Goal: Task Accomplishment & Management: Manage account settings

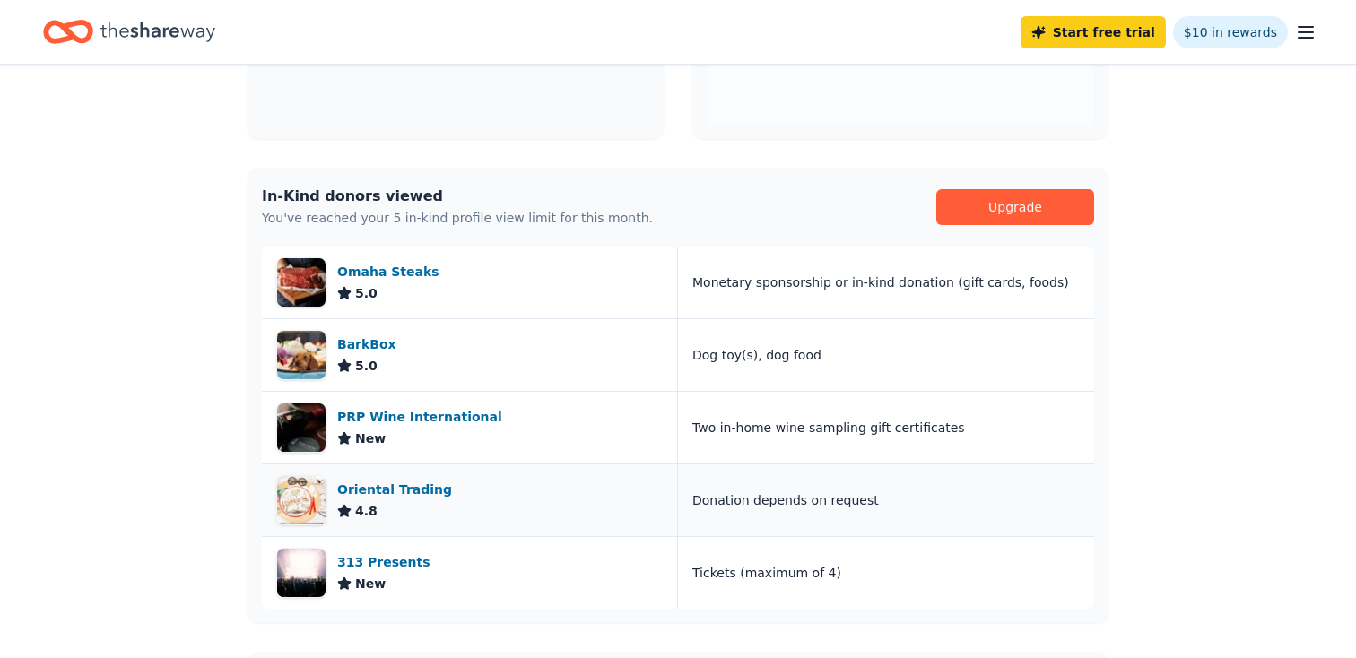
scroll to position [367, 0]
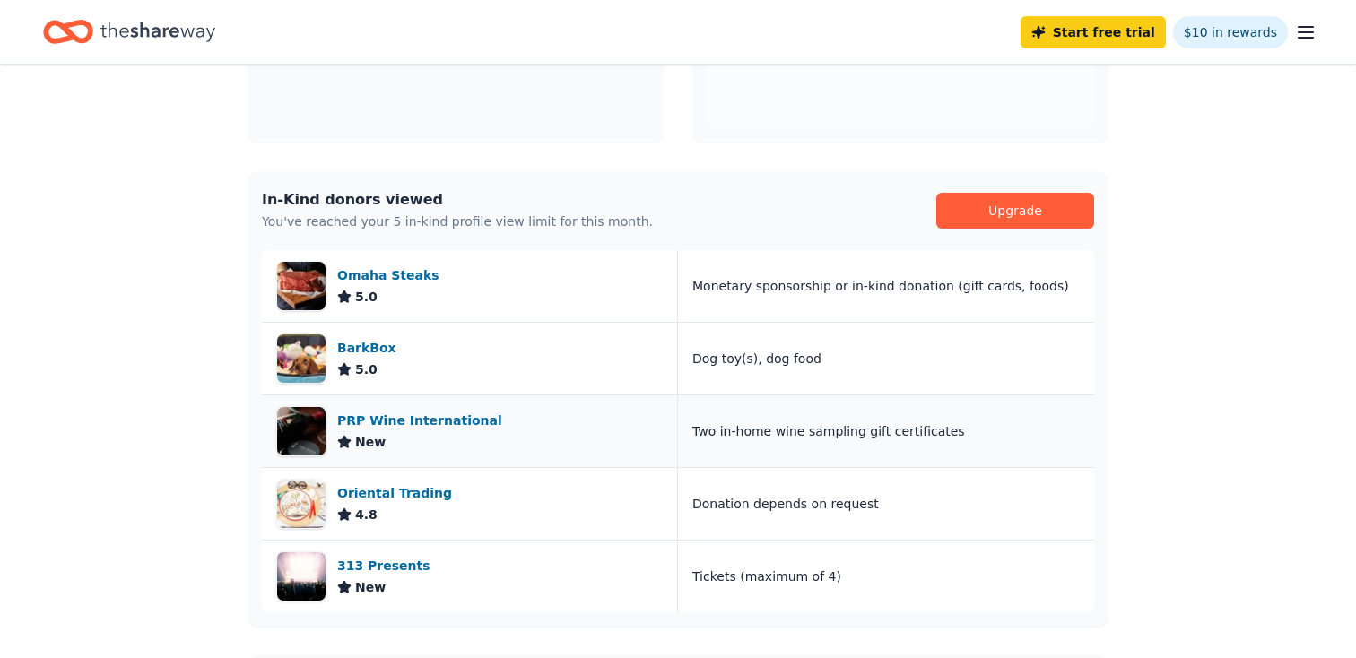
click at [428, 421] on div "PRP Wine International" at bounding box center [423, 421] width 172 height 22
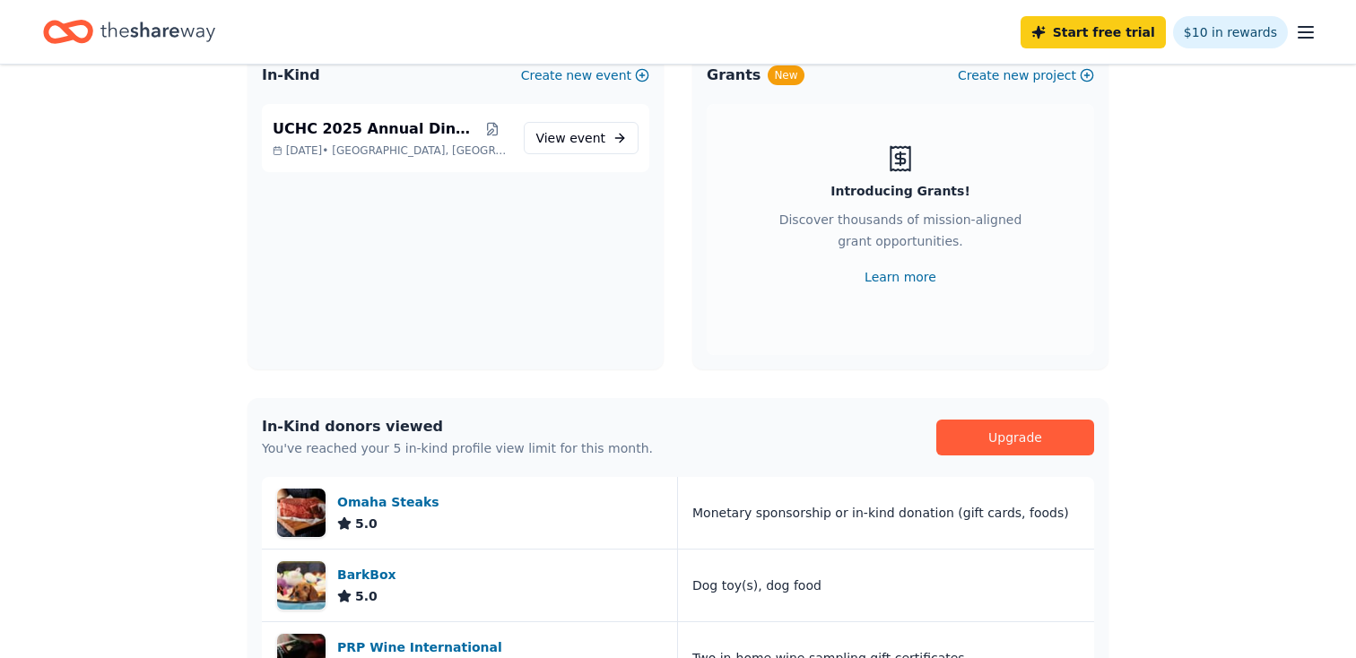
scroll to position [0, 0]
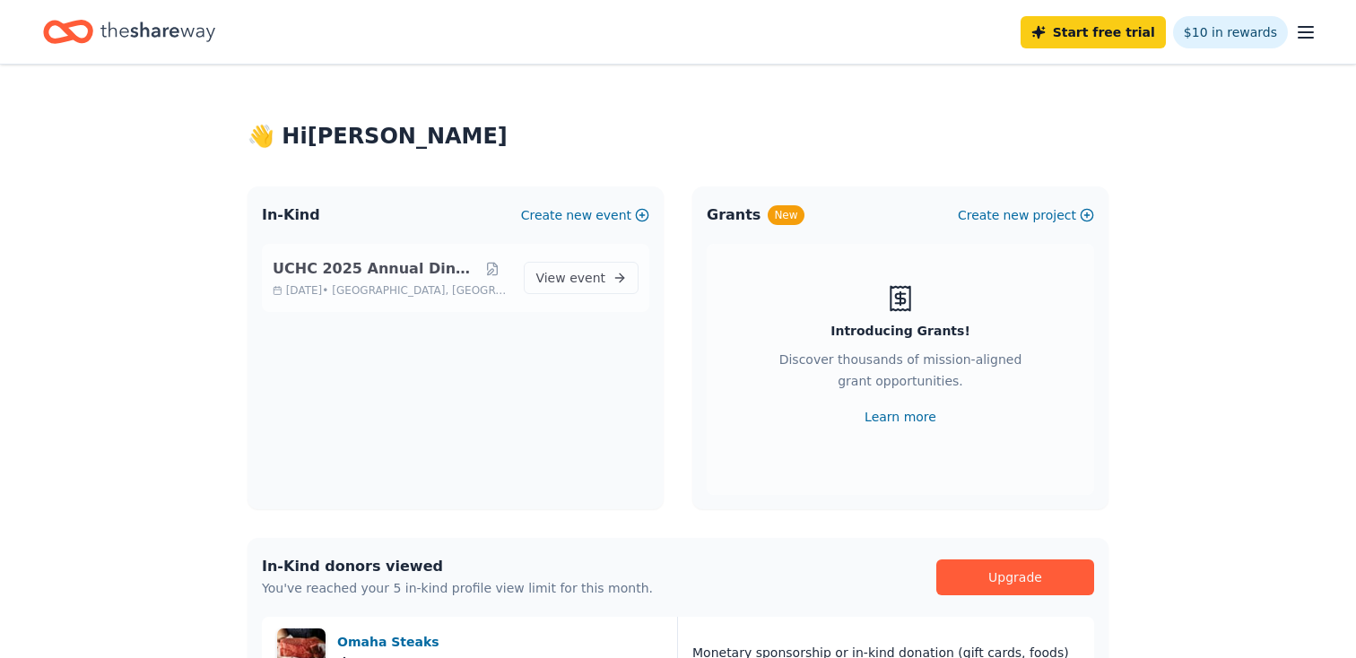
click at [363, 276] on span "UCHC 2025 Annual Dinner" at bounding box center [374, 269] width 203 height 22
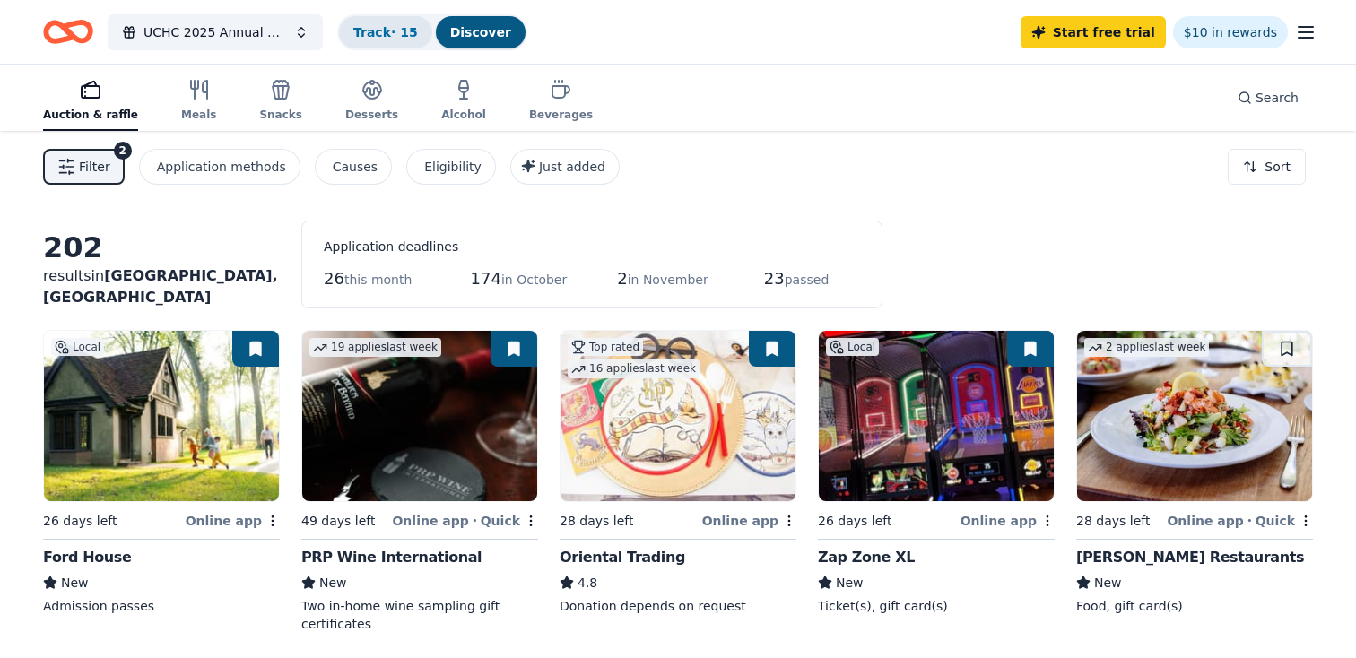
click at [374, 17] on div "Track · 15" at bounding box center [385, 32] width 93 height 32
click at [373, 22] on div "Track · 15" at bounding box center [385, 32] width 93 height 32
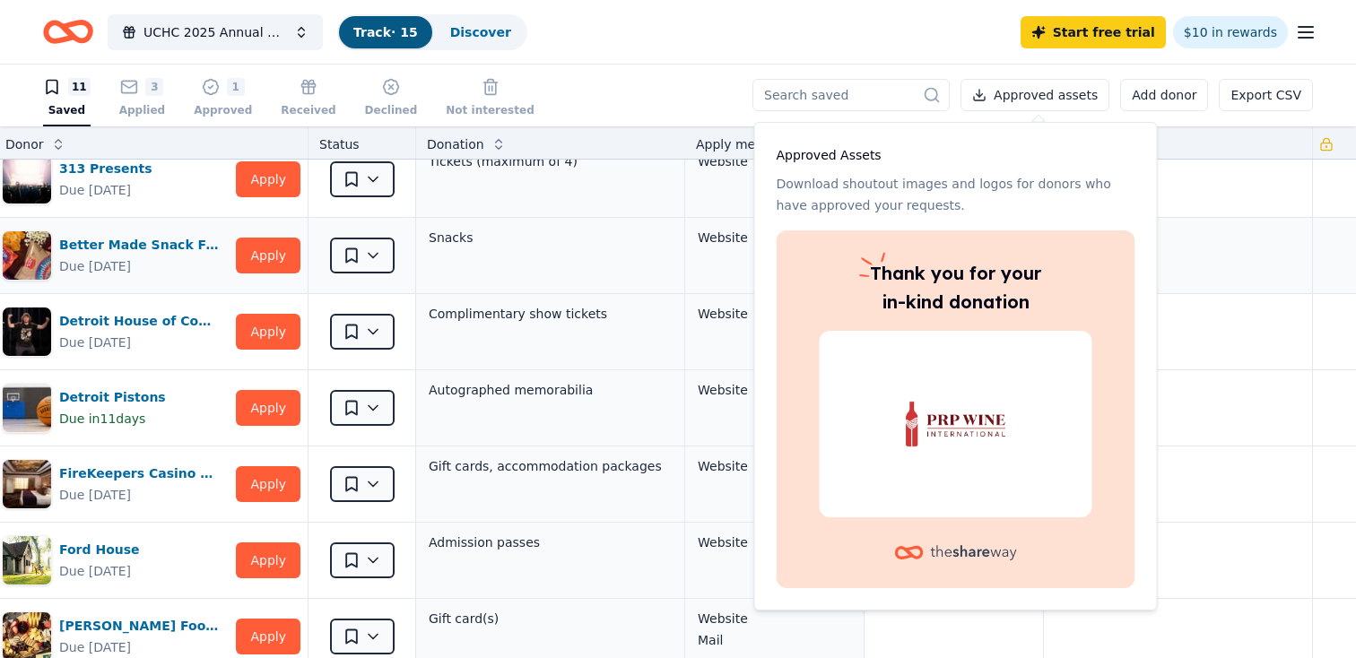
scroll to position [18, 0]
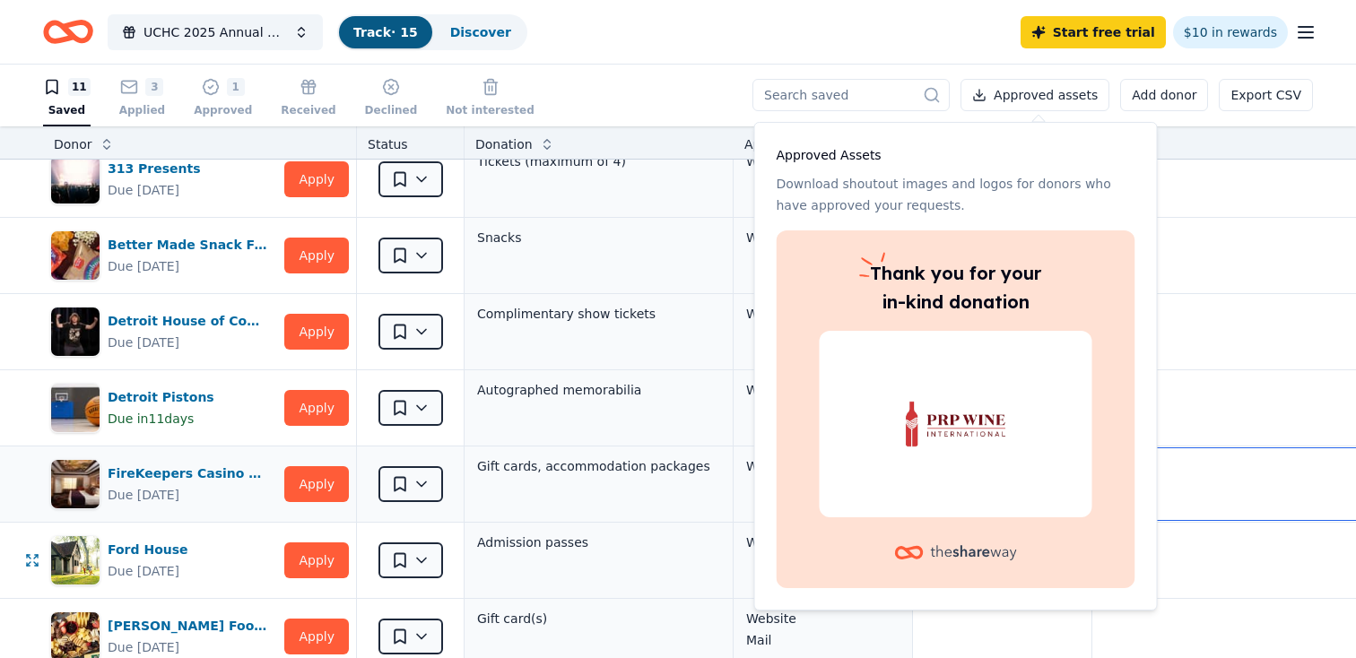
click at [1257, 517] on textarea at bounding box center [1226, 484] width 265 height 72
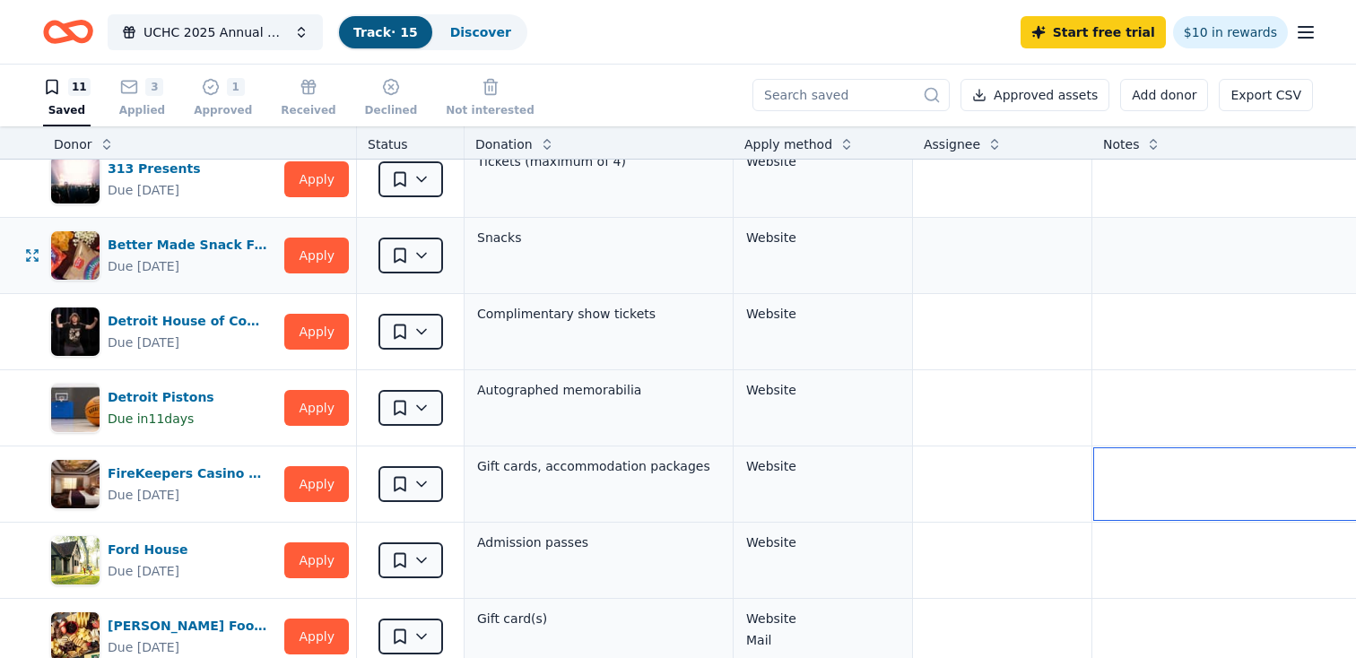
scroll to position [0, 0]
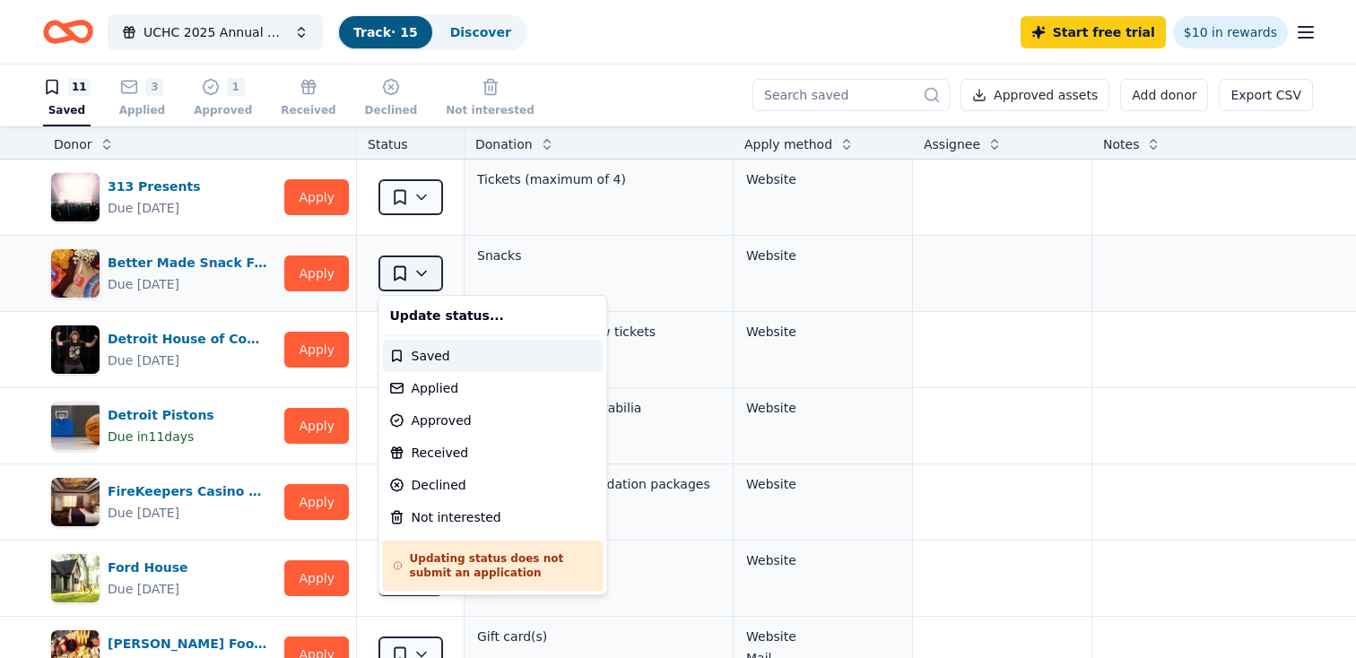
click at [423, 281] on html "UCHC 2025 Annual Dinner Track · 15 Discover Start free trial $10 in rewards 11 …" at bounding box center [678, 328] width 1356 height 658
click at [422, 416] on div "Approved" at bounding box center [493, 420] width 221 height 32
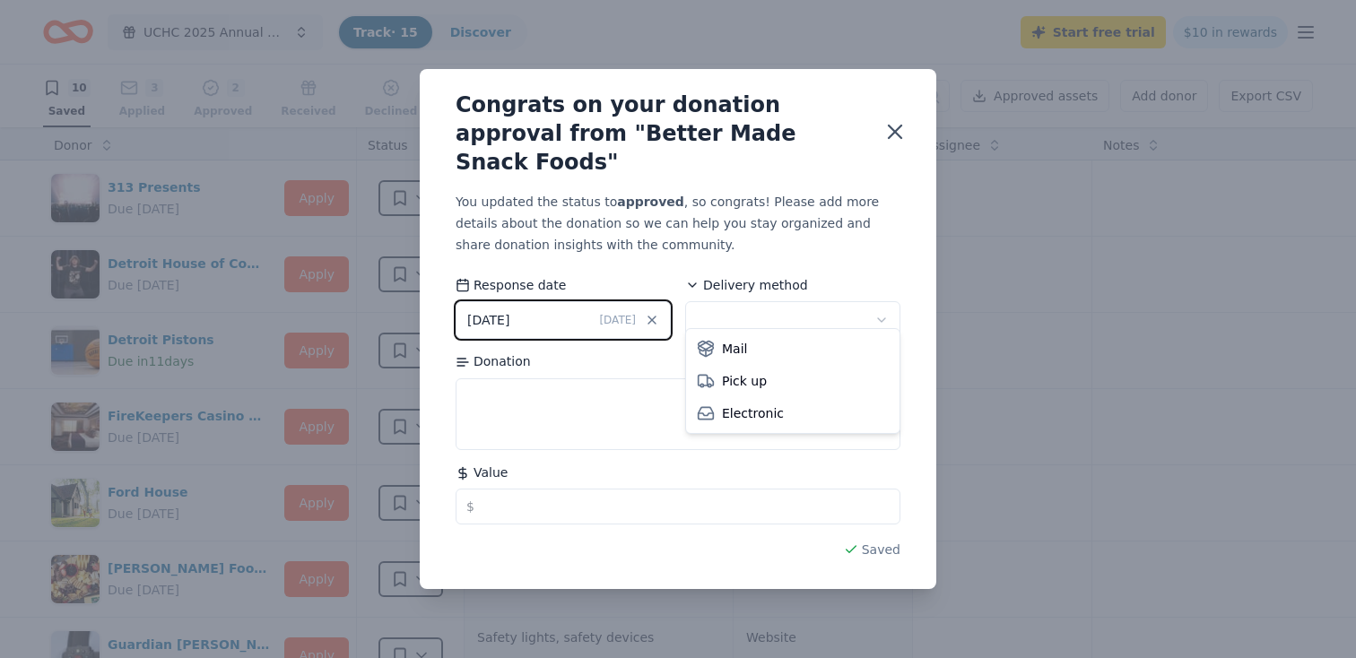
click at [776, 304] on html "UCHC 2025 Annual Dinner Track · 15 Discover Start free trial $10 in rewards 10 …" at bounding box center [678, 329] width 1356 height 658
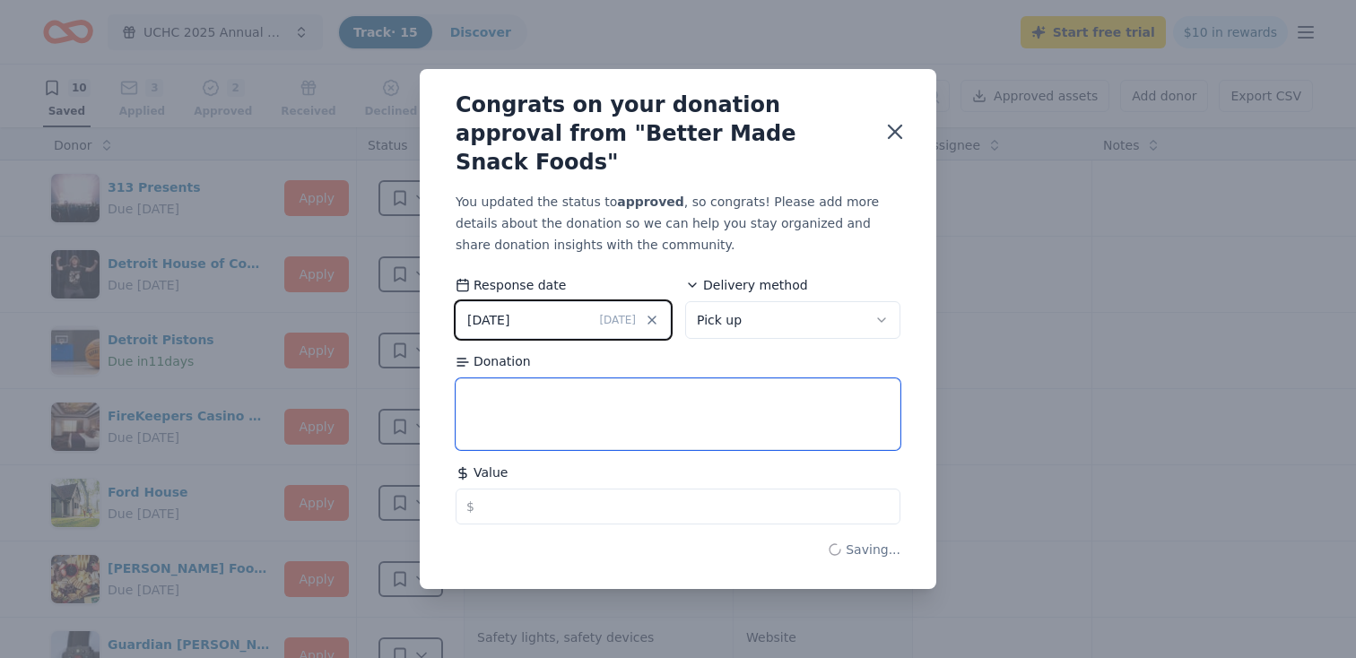
click at [705, 395] on textarea at bounding box center [678, 414] width 445 height 72
type textarea "gift basket of snacks"
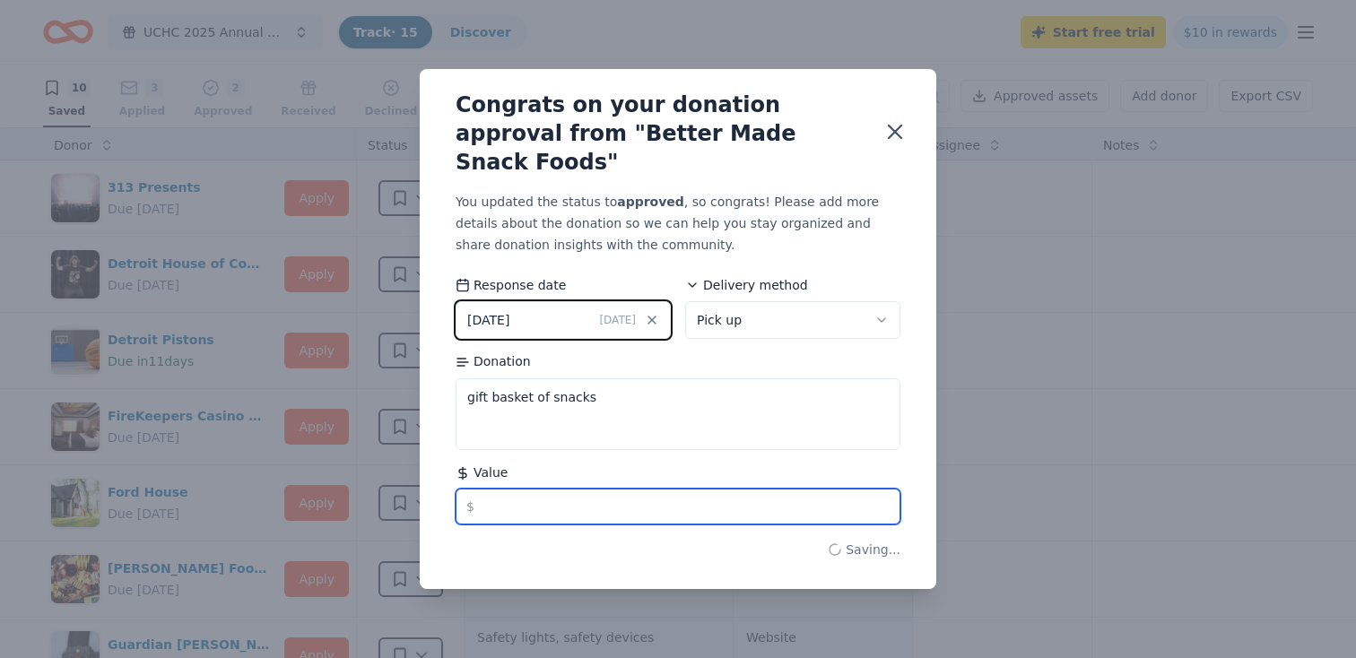
click at [520, 493] on input "text" at bounding box center [678, 507] width 445 height 36
type input "2"
click at [779, 506] on input "36.40" at bounding box center [678, 507] width 445 height 36
type input "36.40"
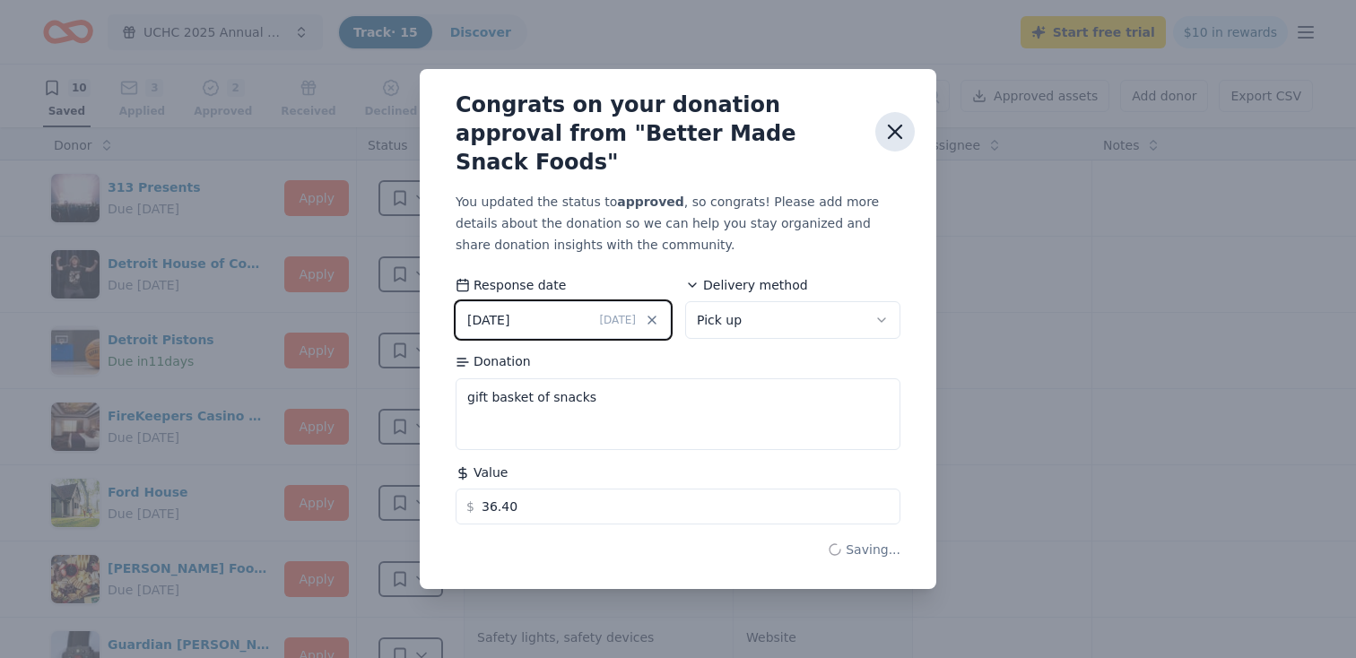
click at [895, 133] on icon "button" at bounding box center [895, 132] width 13 height 13
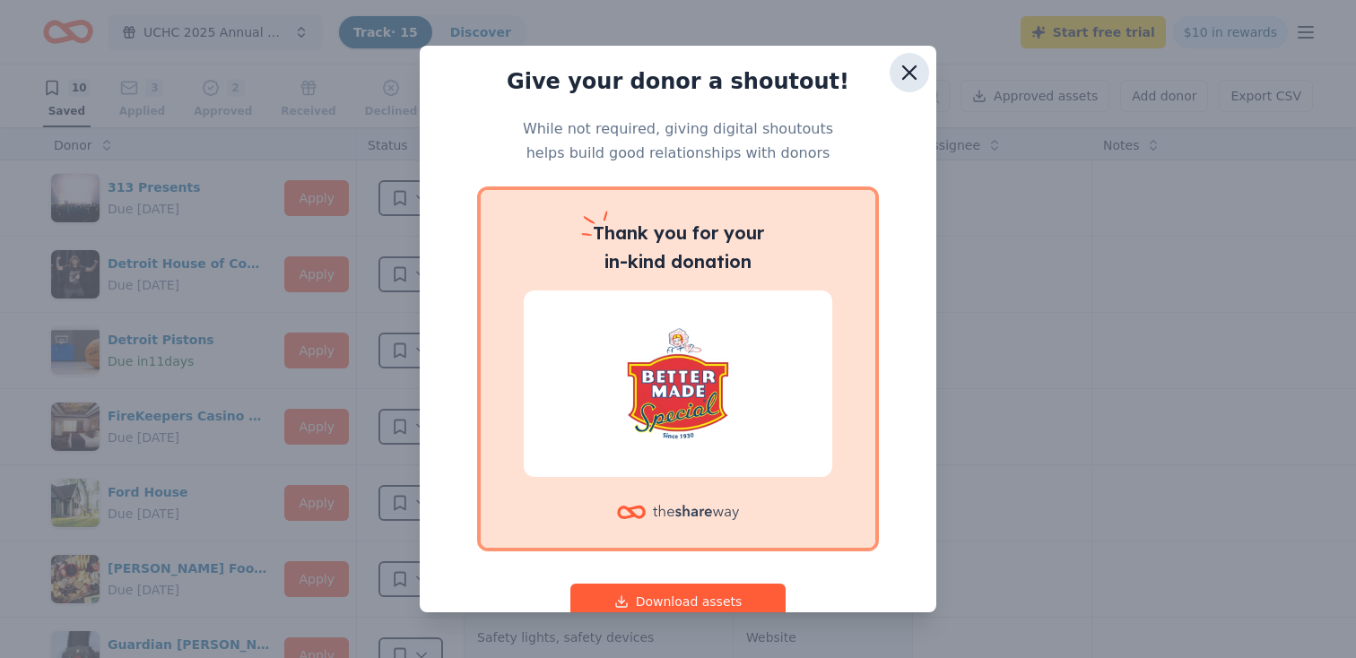
click at [908, 74] on icon "button" at bounding box center [909, 72] width 13 height 13
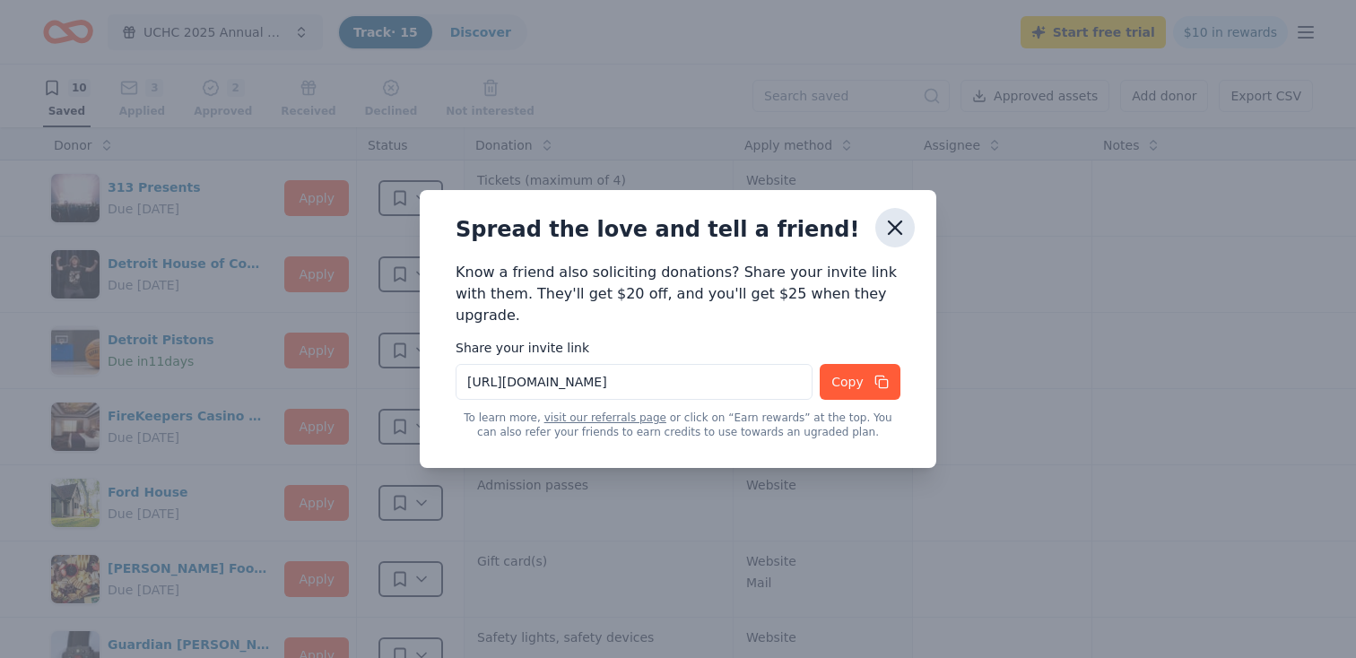
click at [888, 224] on icon "button" at bounding box center [894, 227] width 25 height 25
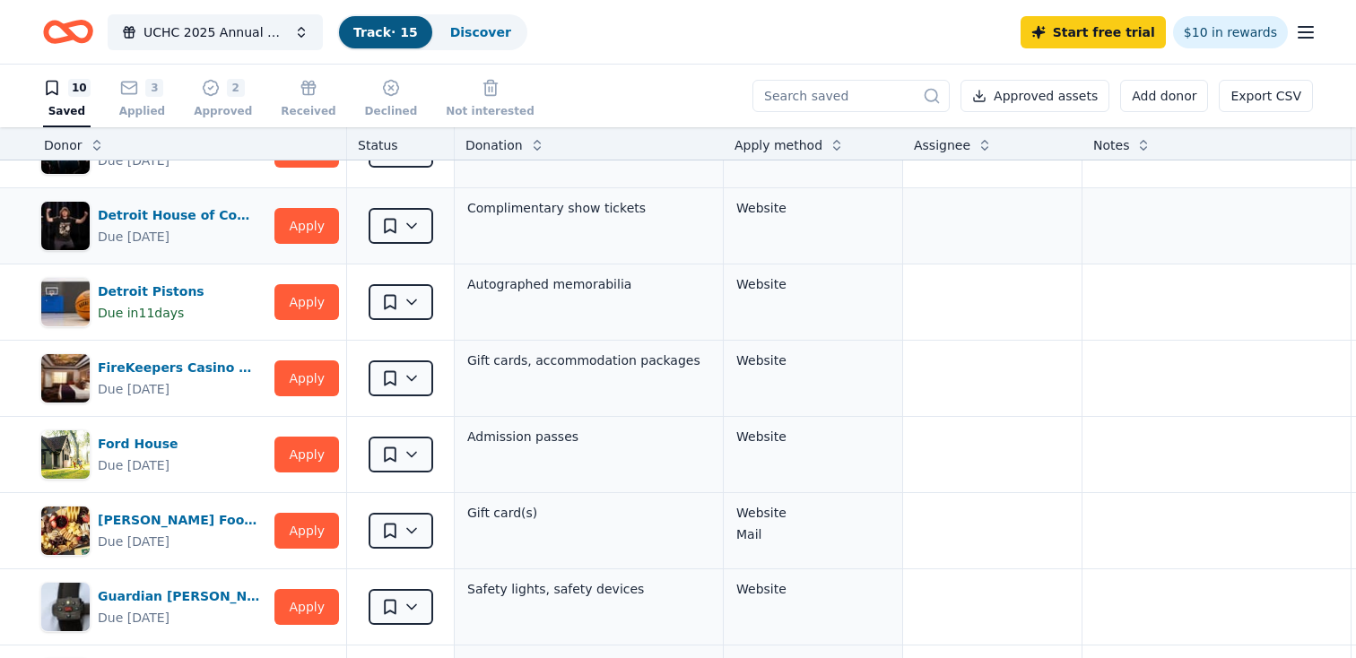
scroll to position [0, 10]
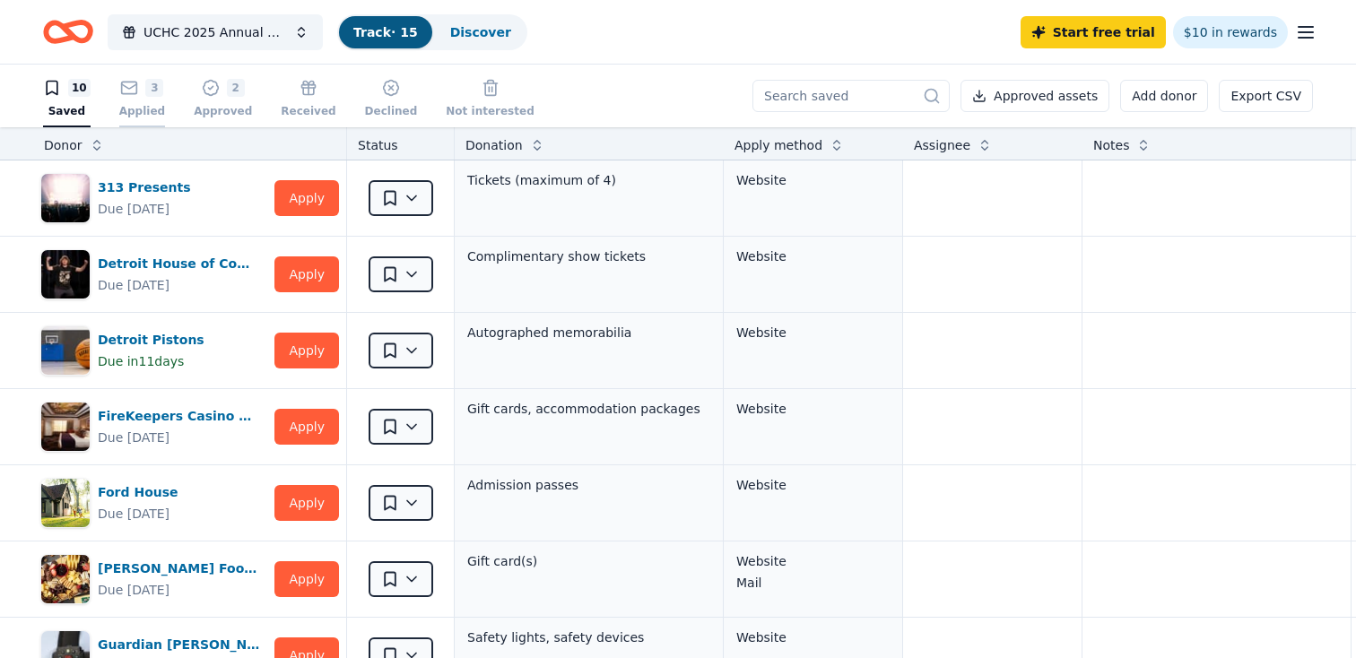
click at [143, 108] on div "Applied" at bounding box center [142, 111] width 46 height 14
click at [126, 86] on icon "button" at bounding box center [129, 88] width 18 height 18
click at [139, 90] on div "3" at bounding box center [142, 88] width 46 height 18
click at [415, 198] on button "Saved" at bounding box center [401, 198] width 65 height 36
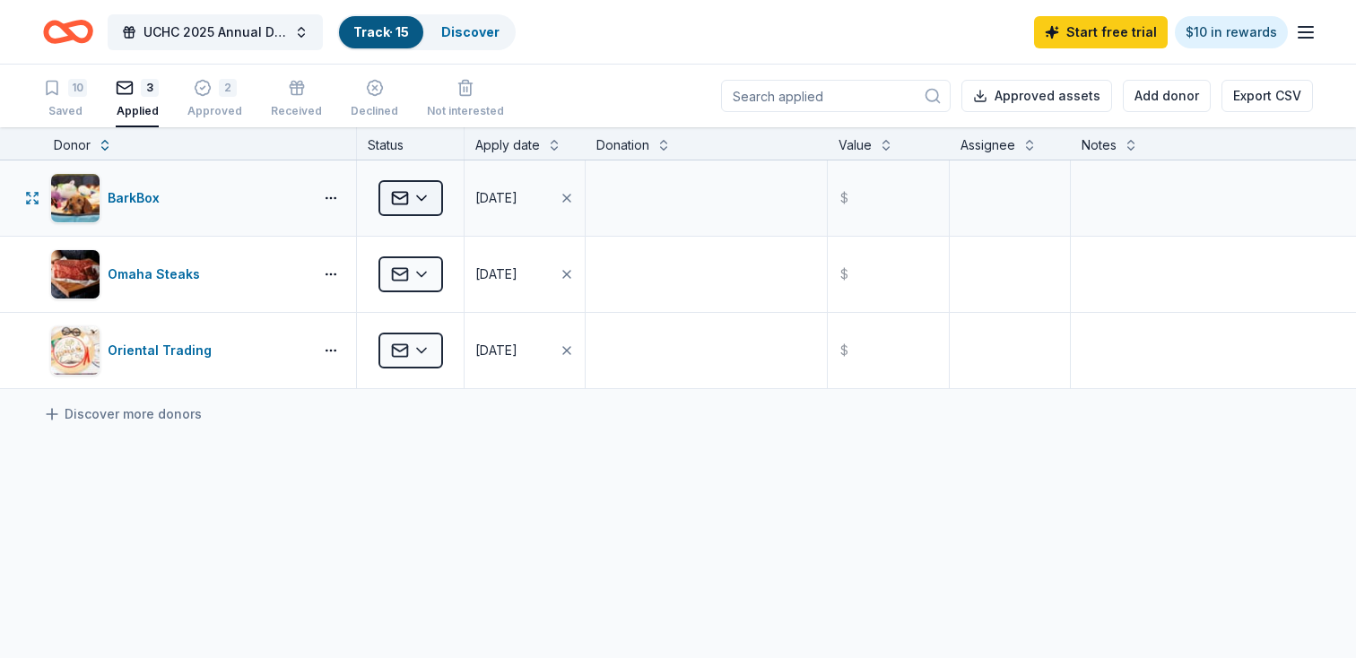
click at [433, 199] on html "UCHC 2025 Annual Dinner Track · 15 Discover Start free trial $10 in rewards 10 …" at bounding box center [678, 329] width 1356 height 658
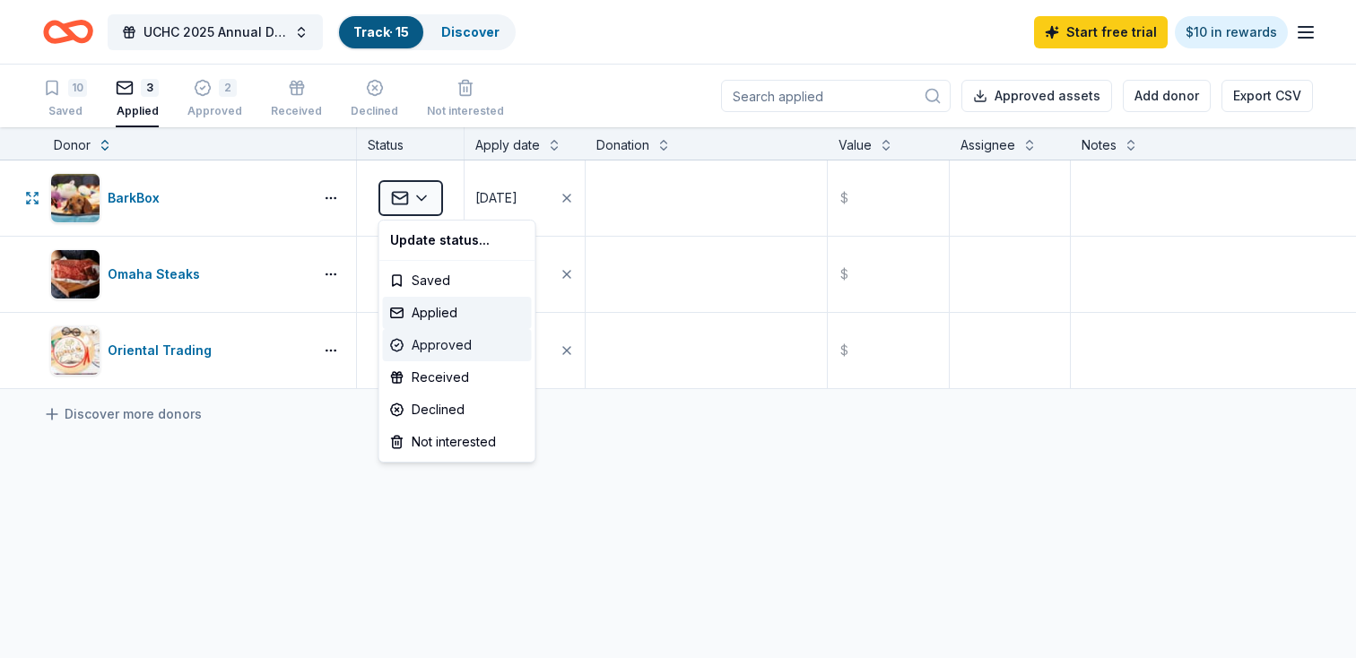
click at [446, 343] on div "Approved" at bounding box center [457, 345] width 149 height 32
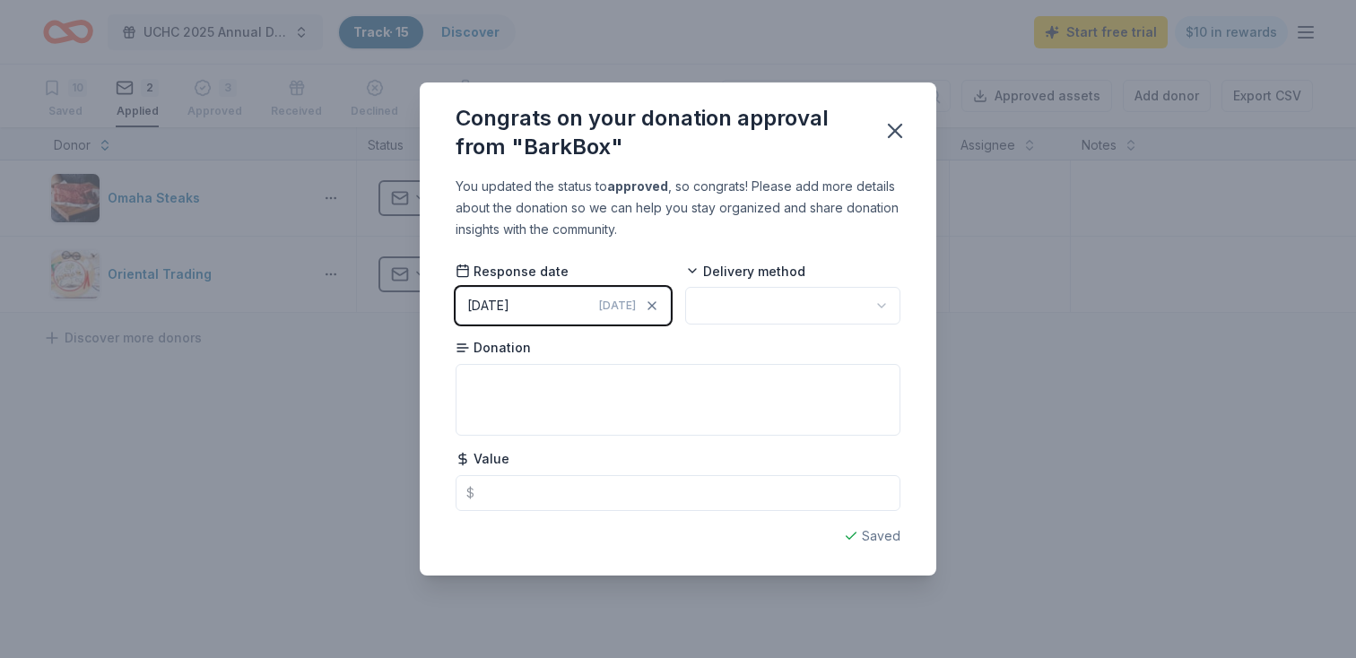
click at [747, 302] on html "UCHC 2025 Annual Dinner Track · 15 Discover Start free trial $10 in rewards 10 …" at bounding box center [678, 329] width 1356 height 658
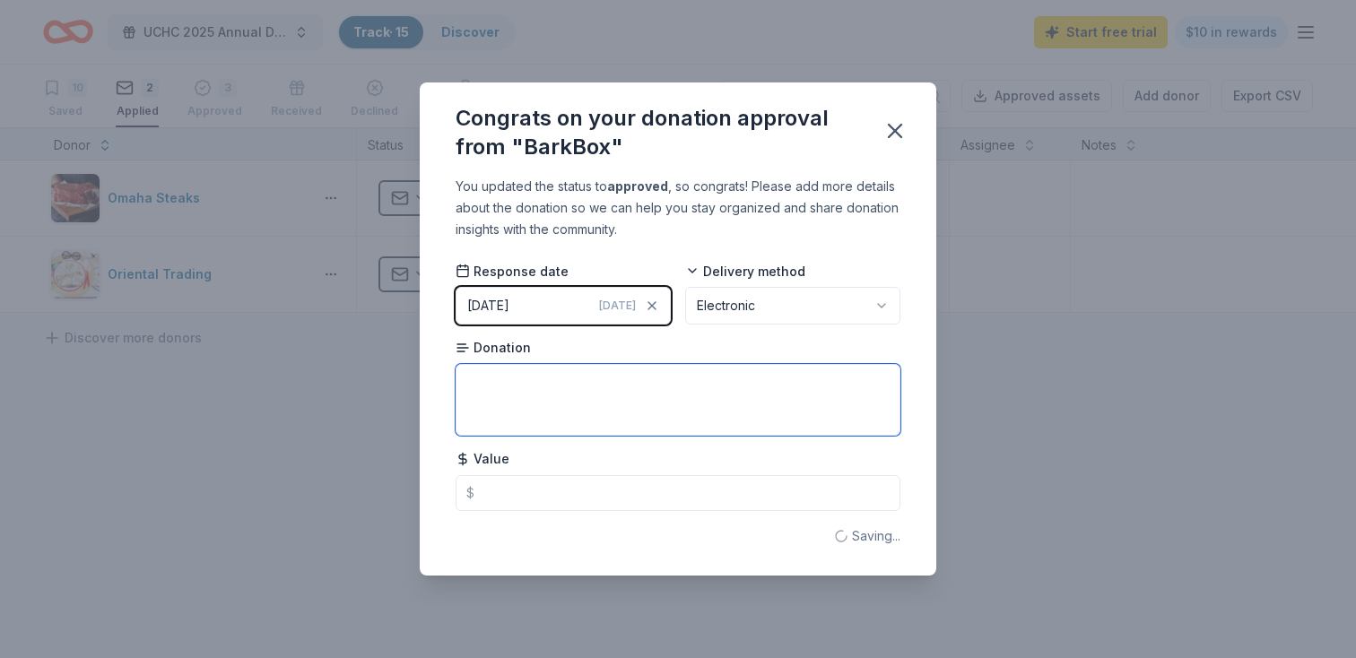
click at [655, 413] on textarea at bounding box center [678, 400] width 445 height 72
type textarea "Bark Box Online Certificate"
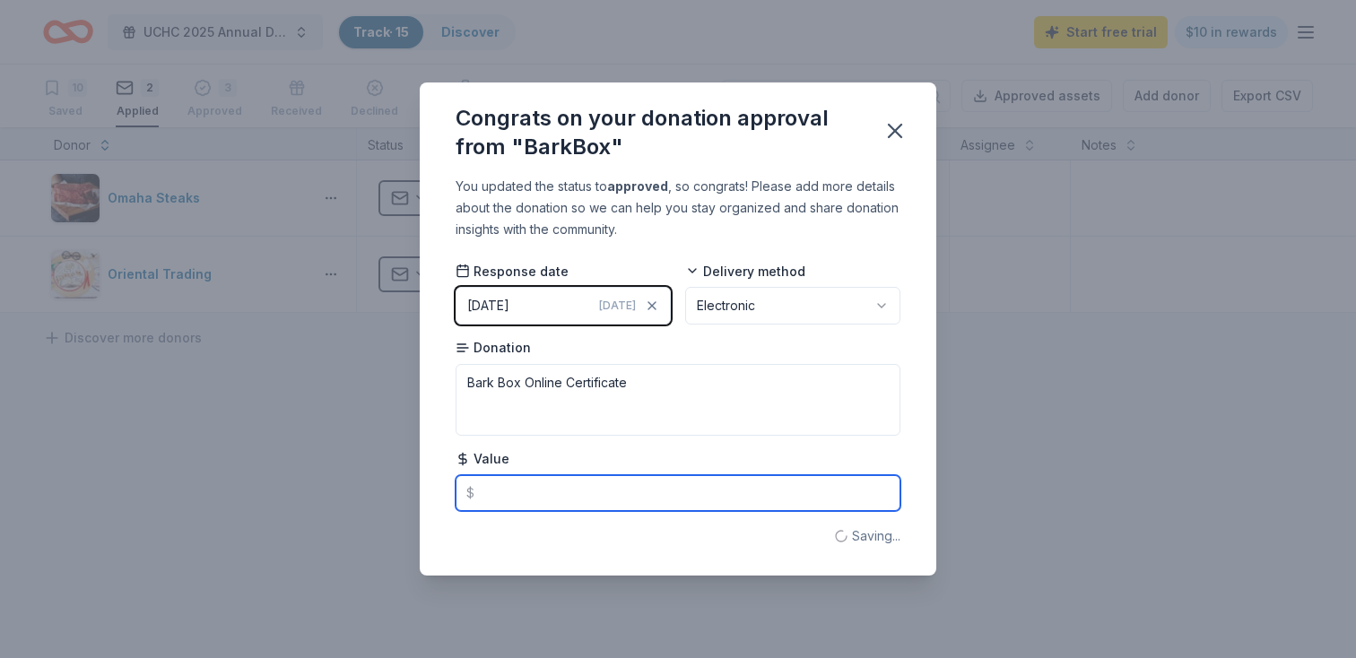
click at [658, 506] on input "text" at bounding box center [678, 493] width 445 height 36
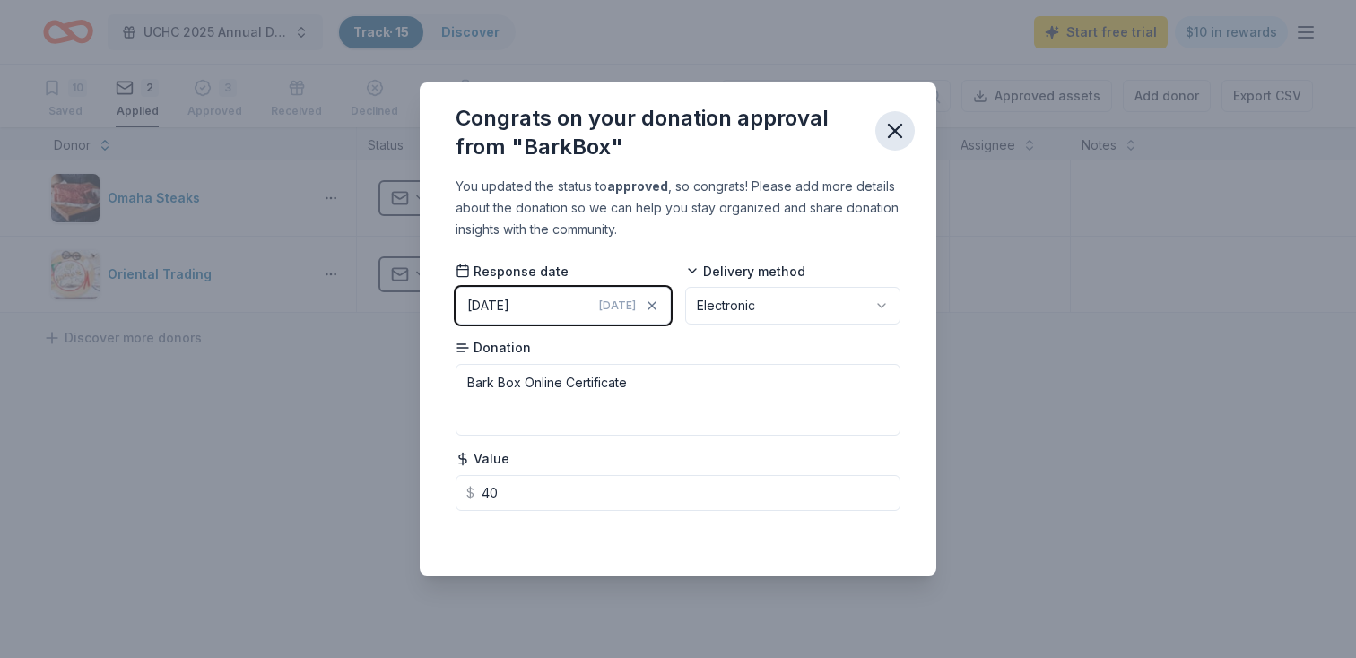
type input "40.00"
click at [898, 123] on icon "button" at bounding box center [894, 130] width 25 height 25
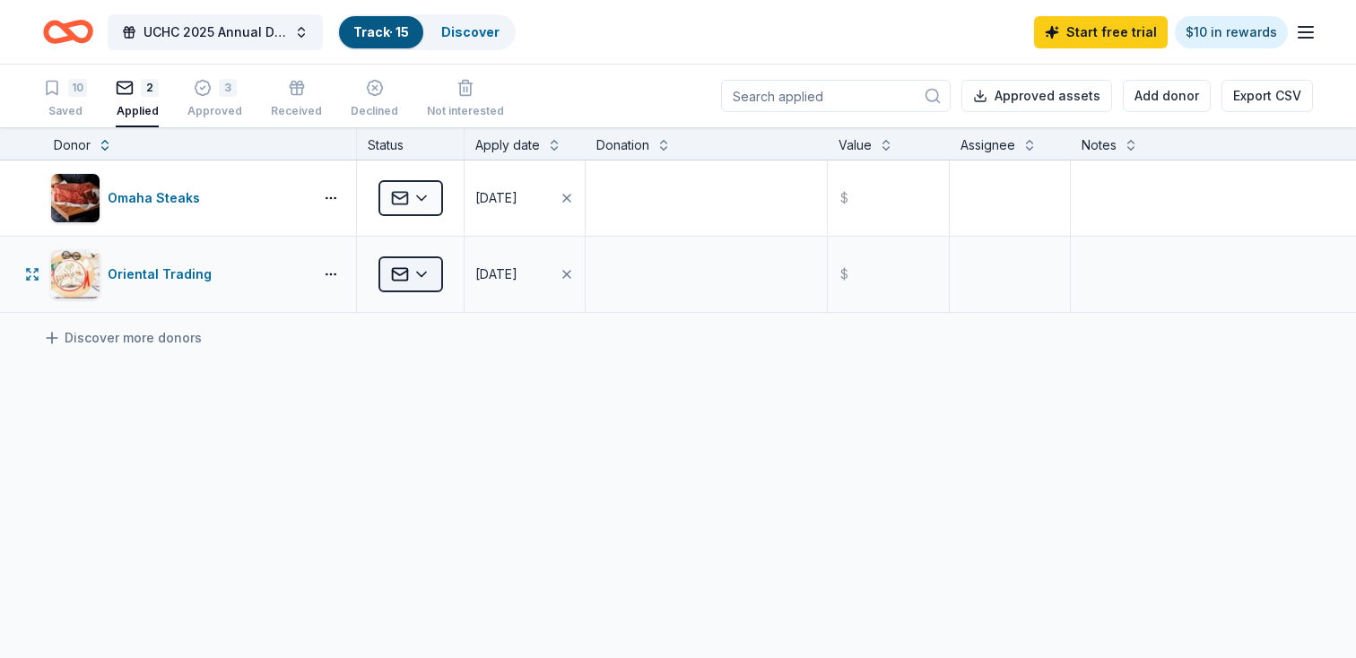
click at [412, 265] on html "UCHC 2025 Annual Dinner Track · 15 Discover Start free trial $10 in rewards 10 …" at bounding box center [678, 329] width 1356 height 658
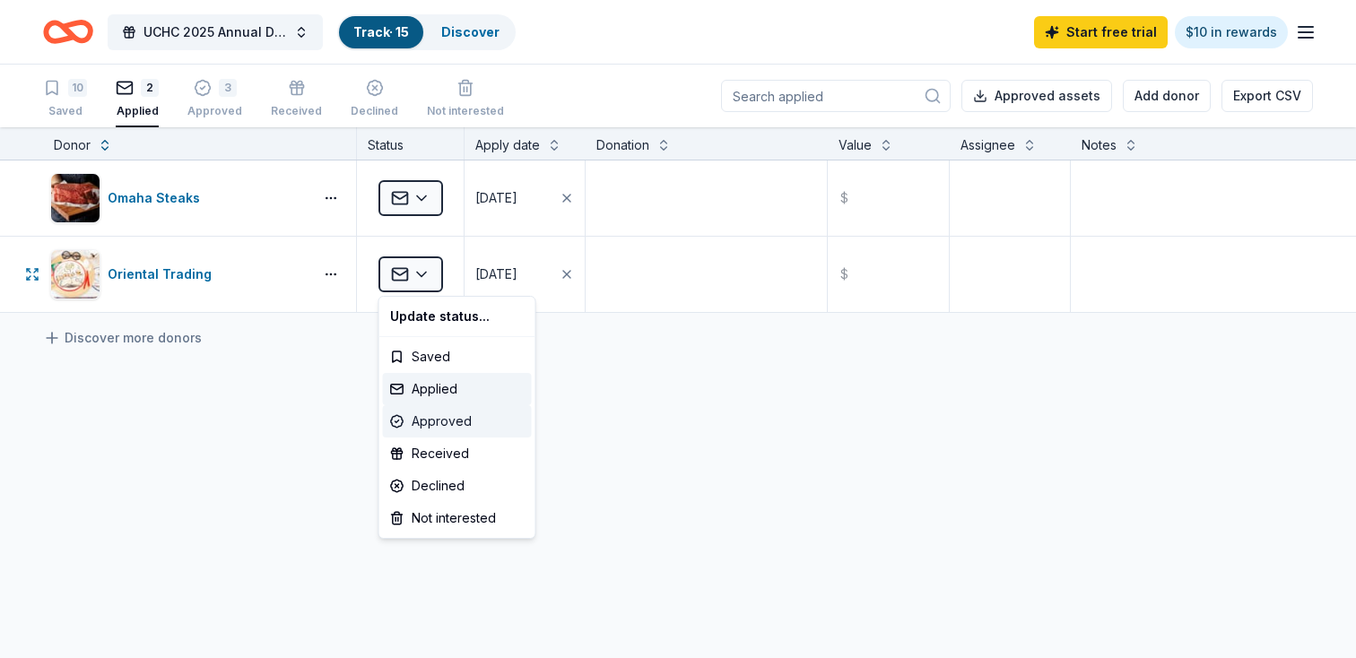
click at [434, 422] on div "Approved" at bounding box center [457, 421] width 149 height 32
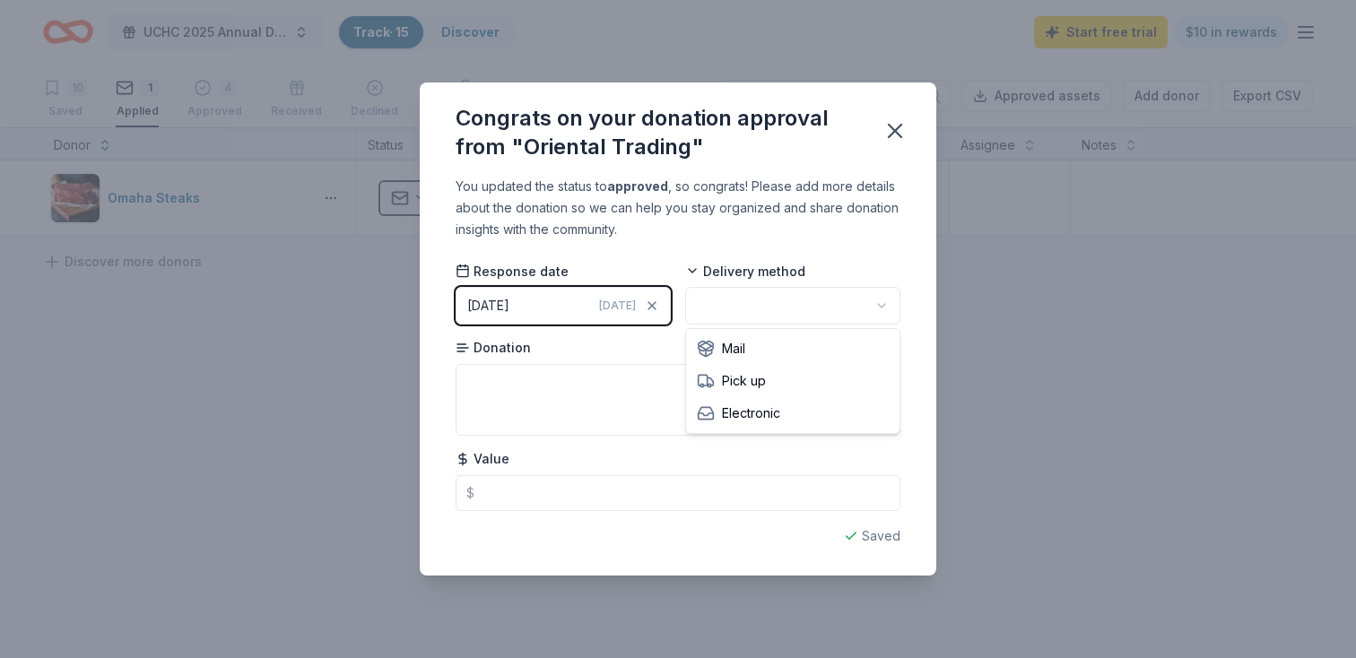
click at [772, 308] on html "UCHC 2025 Annual Dinner Track · 15 Discover Start free trial $10 in rewards 10 …" at bounding box center [678, 329] width 1356 height 658
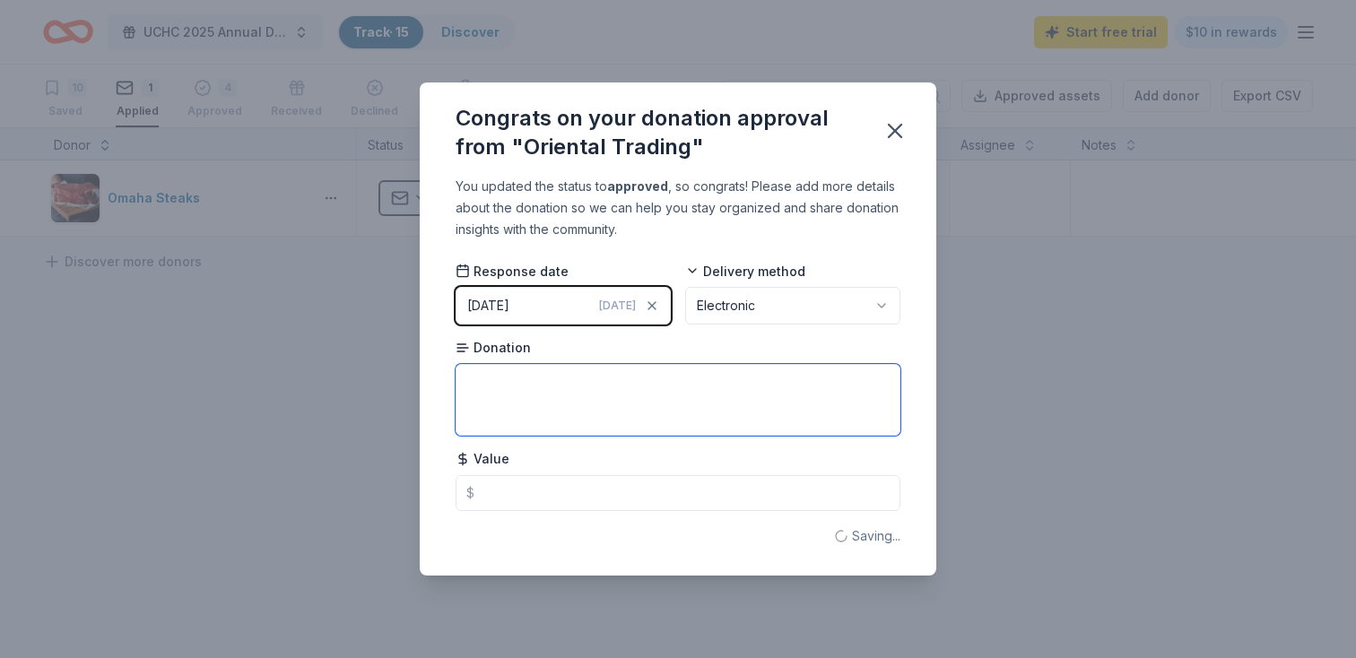
click at [663, 407] on textarea at bounding box center [678, 400] width 445 height 72
type textarea "Gift Certificate"
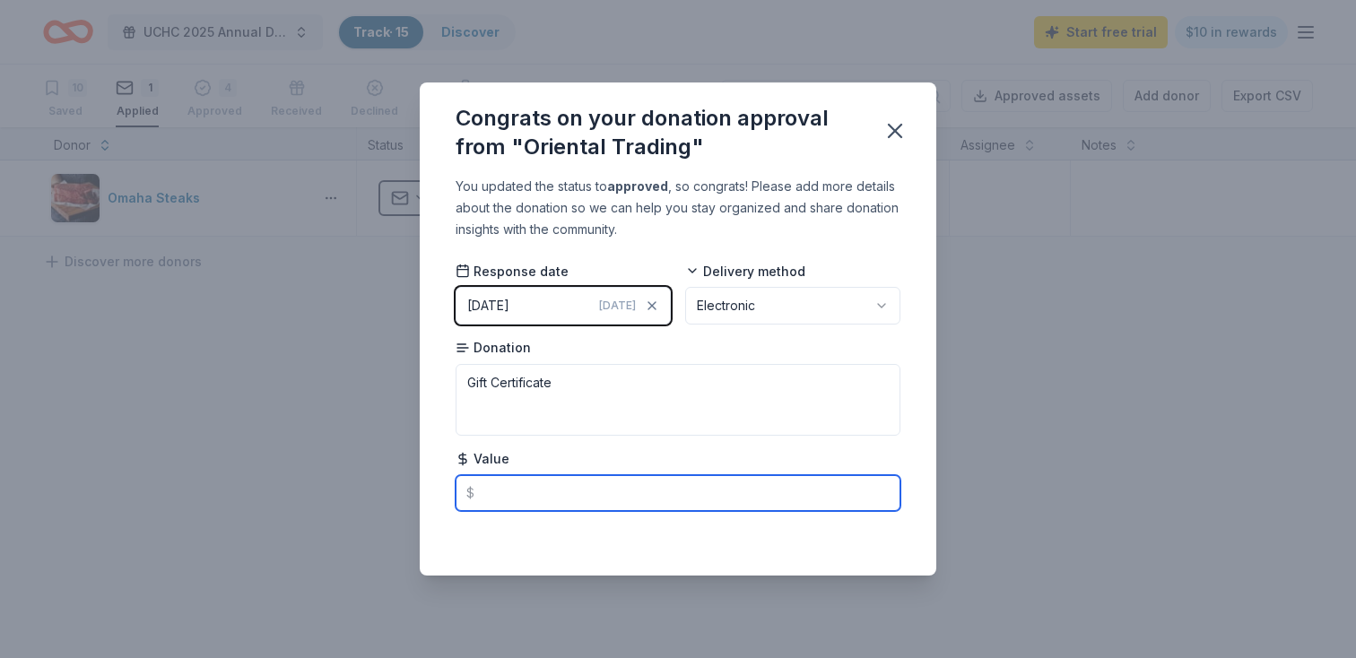
click at [631, 502] on input "text" at bounding box center [678, 493] width 445 height 36
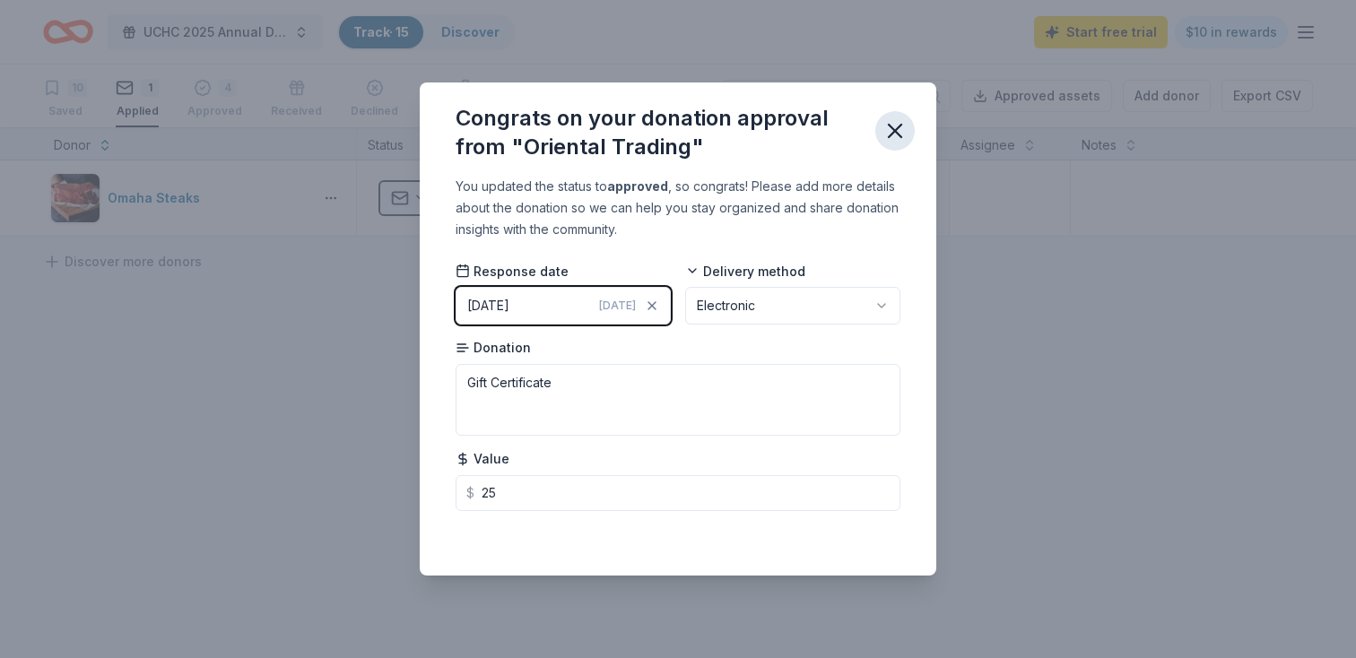
type input "25.00"
click at [898, 123] on icon "button" at bounding box center [894, 130] width 25 height 25
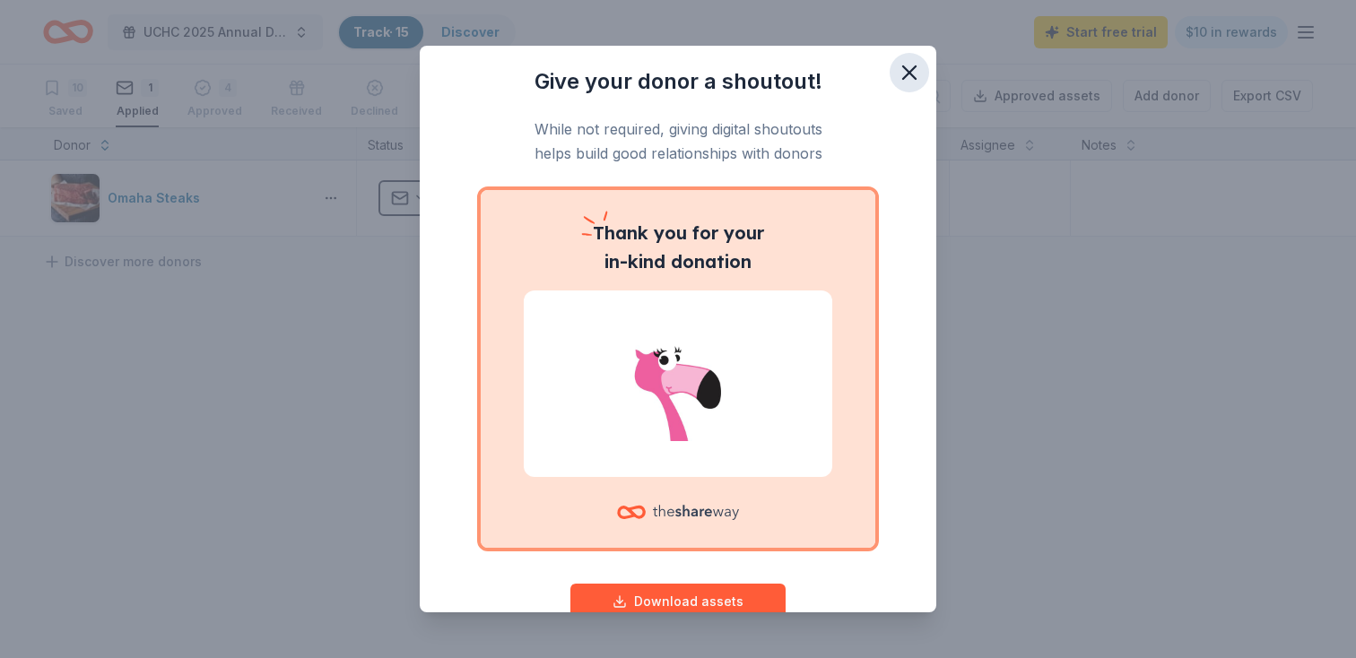
click at [909, 65] on icon "button" at bounding box center [909, 72] width 25 height 25
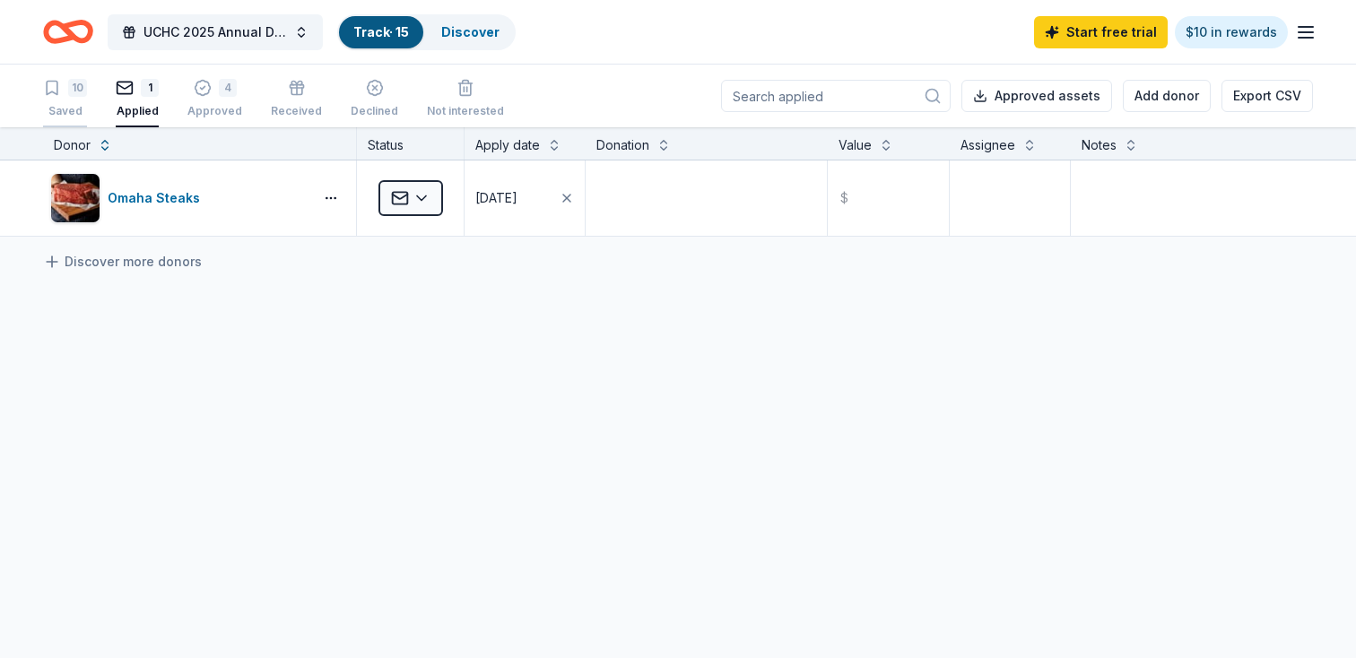
click at [56, 94] on icon "button" at bounding box center [52, 88] width 11 height 13
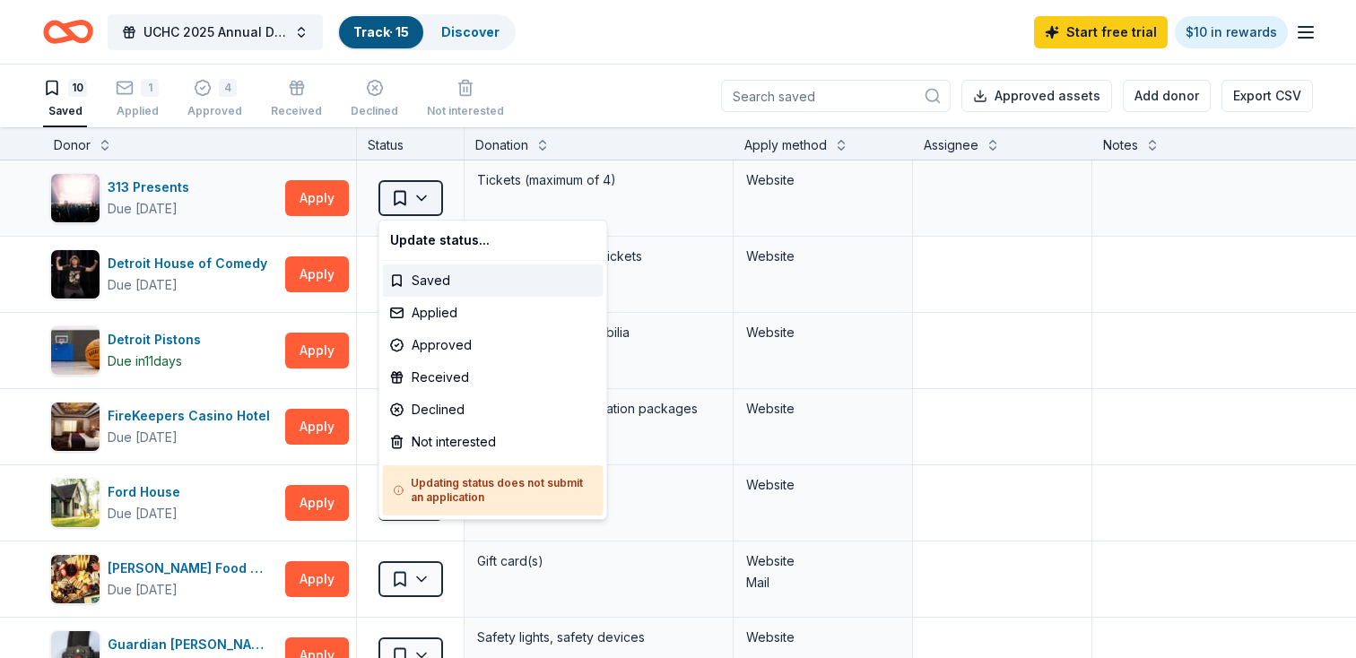
click at [427, 195] on html "UCHC 2025 Annual Dinner Track · 15 Discover Start free trial $10 in rewards 10 …" at bounding box center [678, 329] width 1356 height 658
click at [437, 311] on div "Applied" at bounding box center [493, 313] width 221 height 32
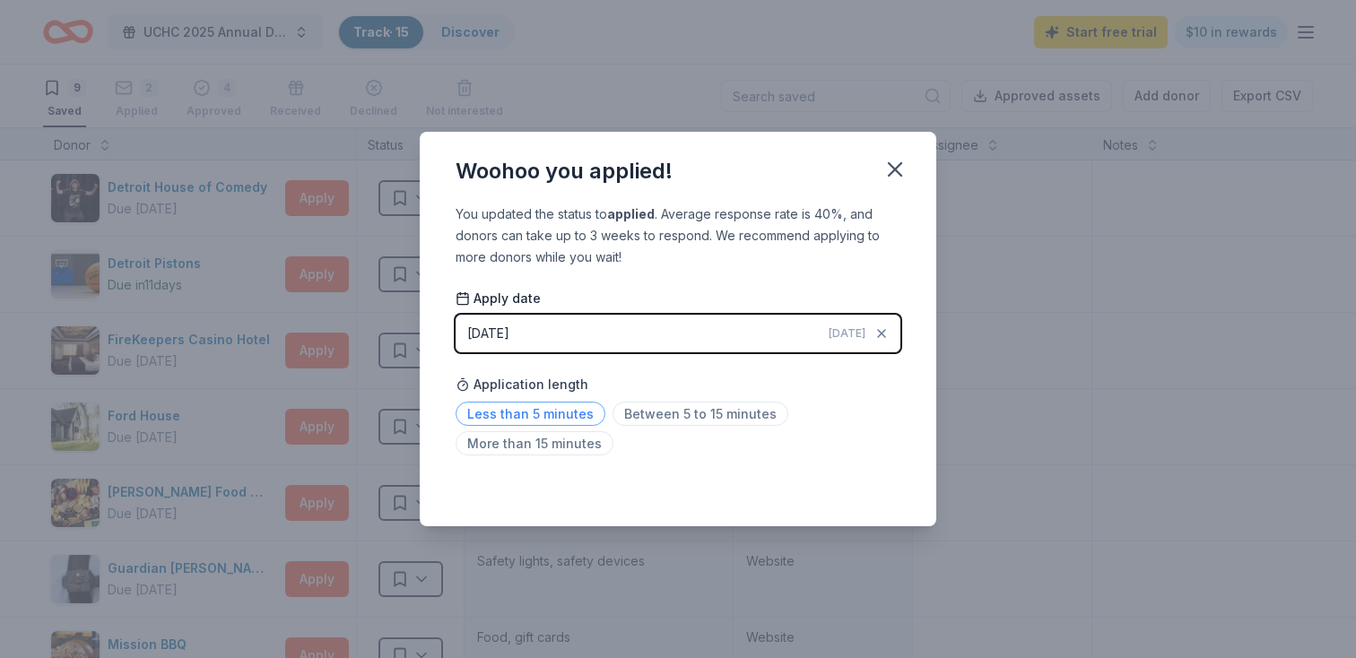
click at [544, 402] on span "Less than 5 minutes" at bounding box center [531, 414] width 150 height 24
click at [895, 170] on icon "button" at bounding box center [895, 169] width 13 height 13
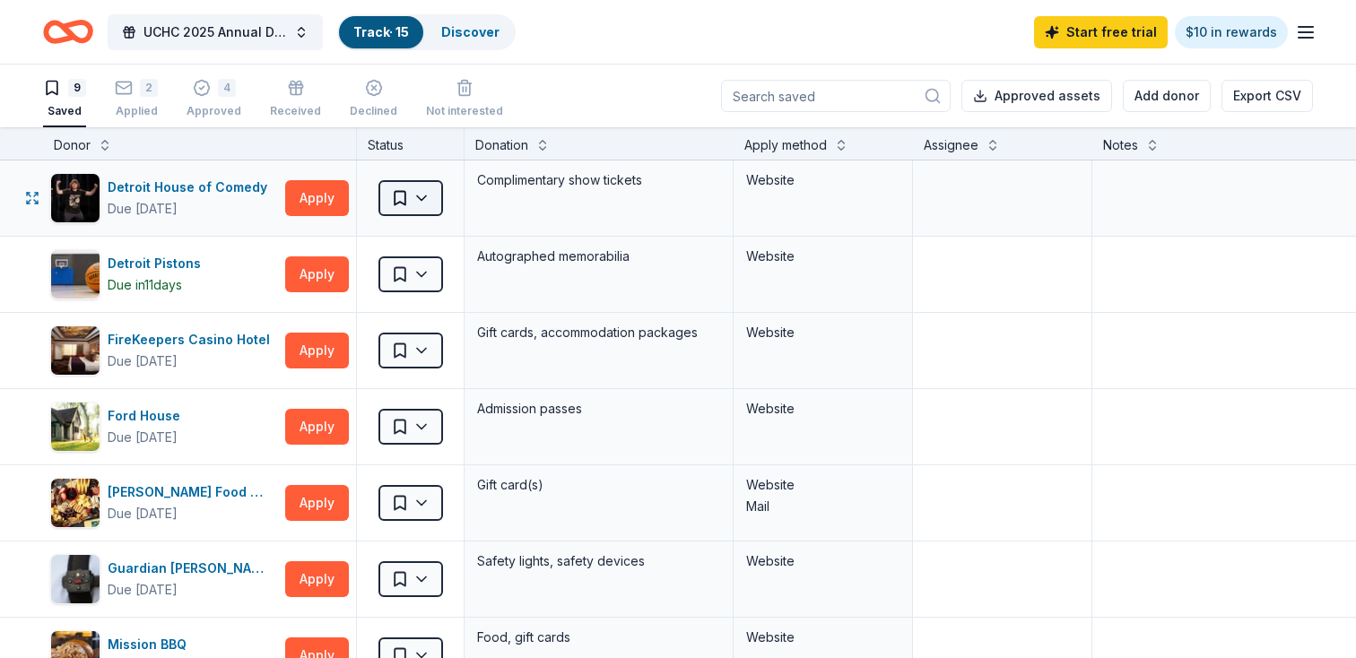
click at [419, 195] on html "UCHC 2025 Annual Dinner Track · 15 Discover Start free trial $10 in rewards 9 S…" at bounding box center [678, 329] width 1356 height 658
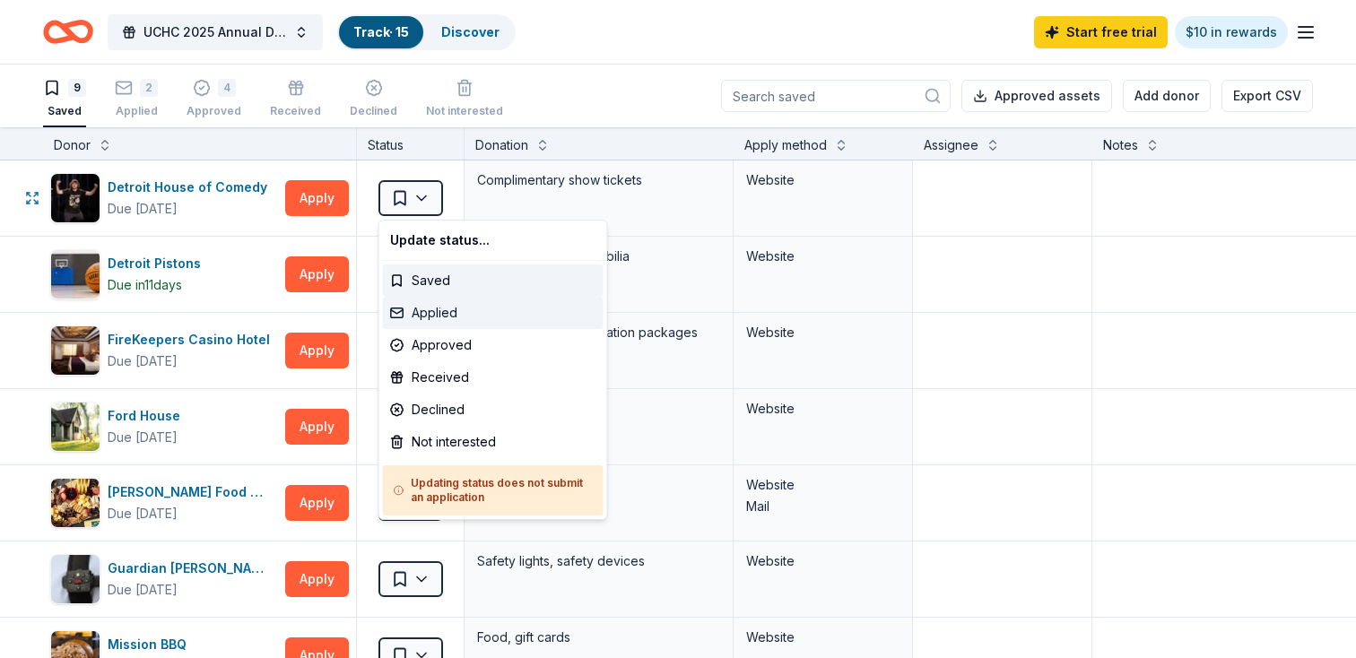
click at [429, 318] on div "Applied" at bounding box center [493, 313] width 221 height 32
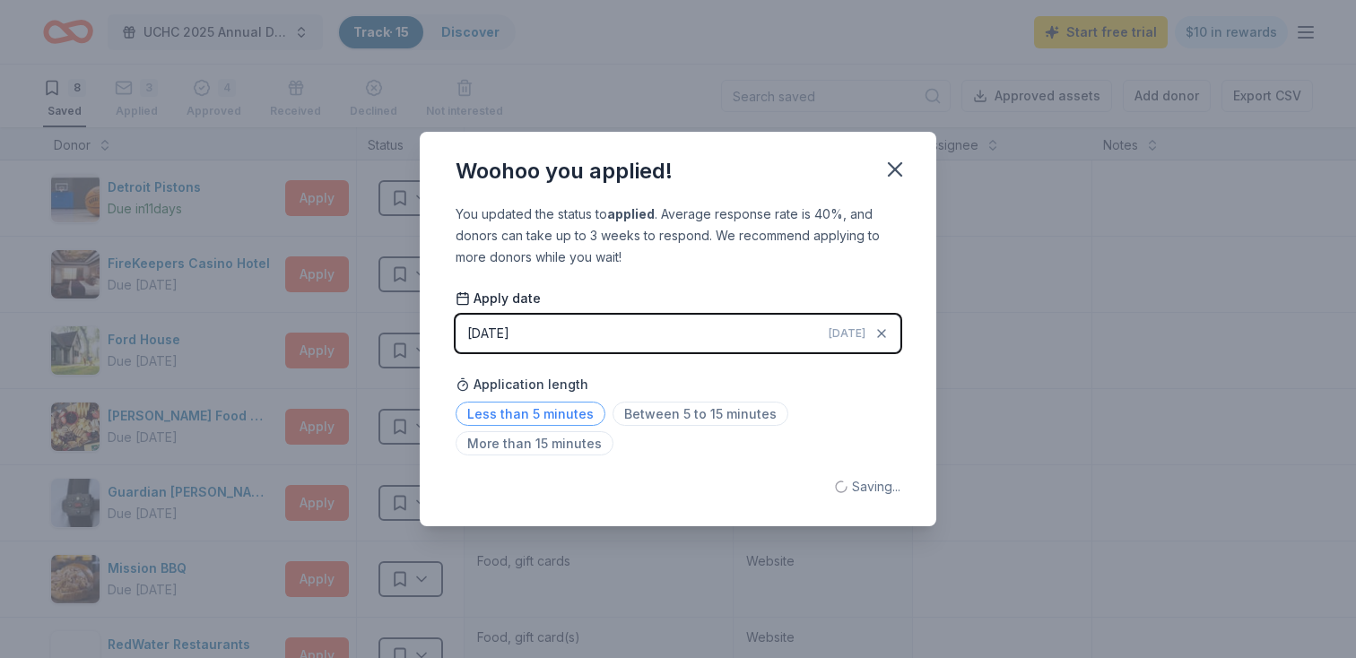
click at [528, 422] on span "Less than 5 minutes" at bounding box center [531, 414] width 150 height 24
click at [893, 171] on icon "button" at bounding box center [895, 169] width 13 height 13
